Goal: Navigation & Orientation: Find specific page/section

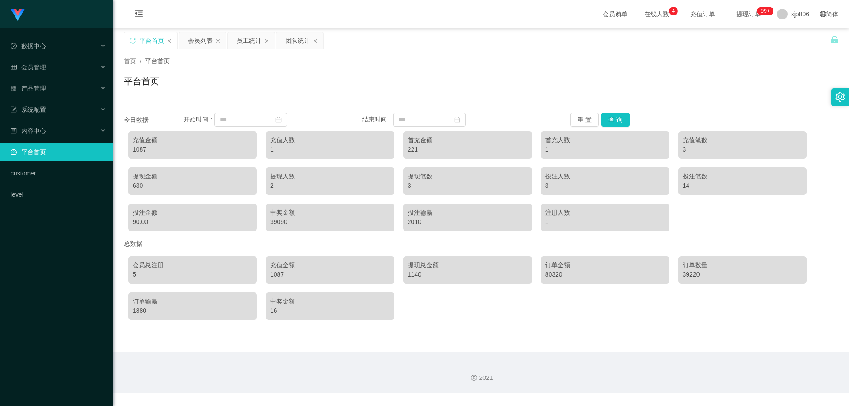
click at [51, 149] on link "平台首页" at bounding box center [58, 152] width 95 height 18
